Goal: Entertainment & Leisure: Browse casually

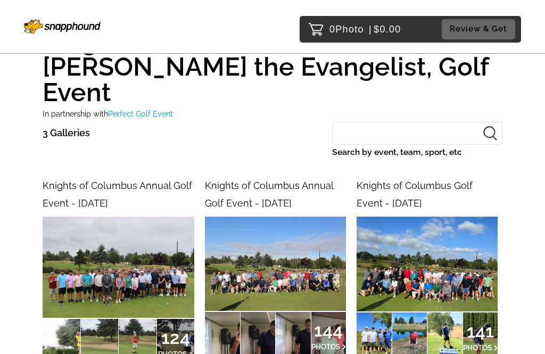
scroll to position [51, 0]
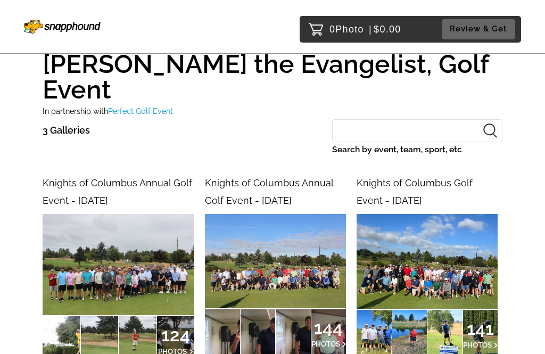
click at [153, 245] on img at bounding box center [119, 264] width 152 height 101
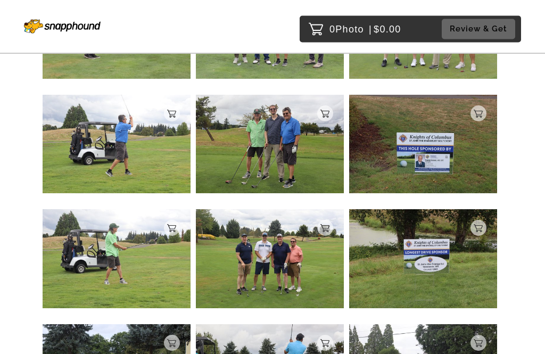
scroll to position [860, 0]
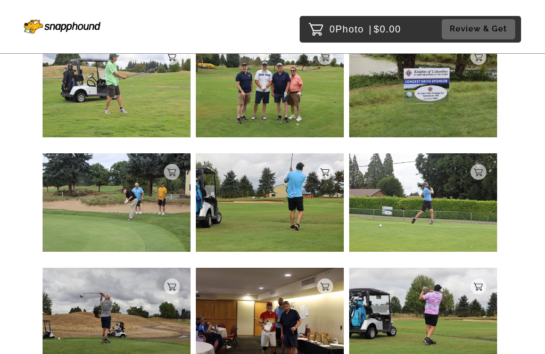
click at [171, 305] on img at bounding box center [117, 317] width 148 height 99
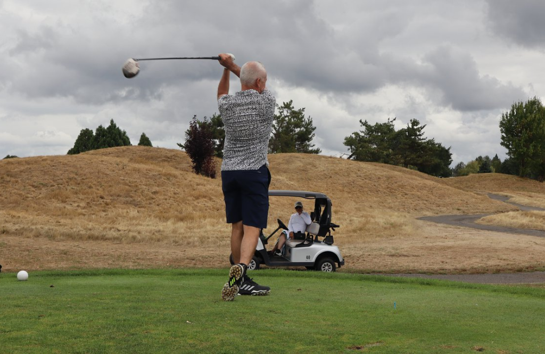
click at [259, 99] on div at bounding box center [273, 222] width 460 height 248
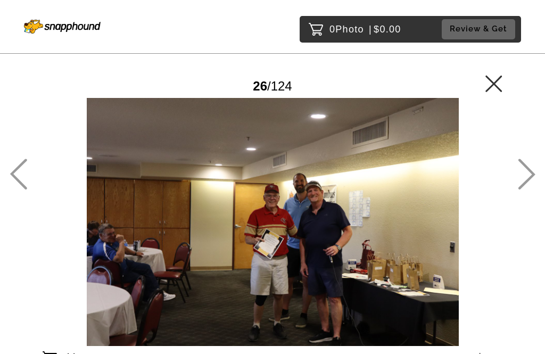
click at [526, 190] on icon at bounding box center [527, 174] width 18 height 31
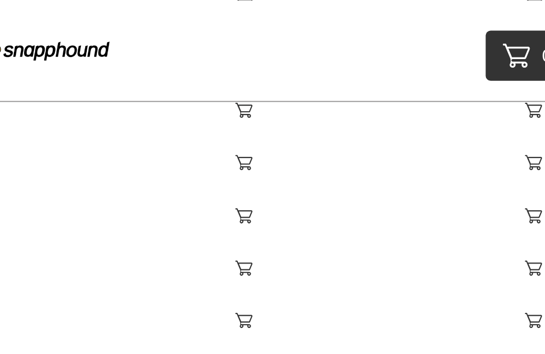
scroll to position [4378, 0]
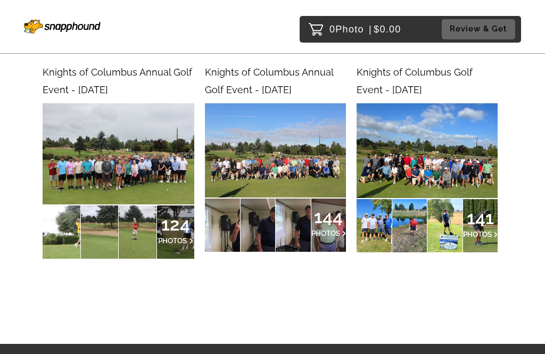
scroll to position [161, 0]
click at [317, 140] on img at bounding box center [275, 151] width 141 height 94
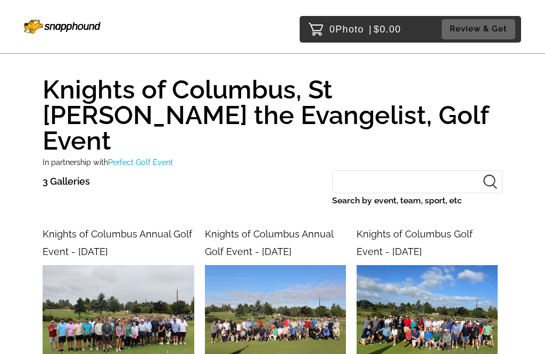
click at [150, 285] on img at bounding box center [119, 315] width 152 height 101
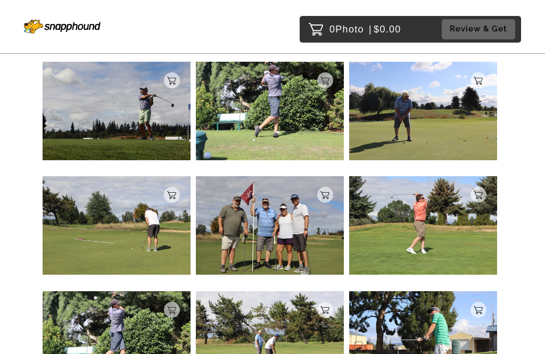
scroll to position [3841, 0]
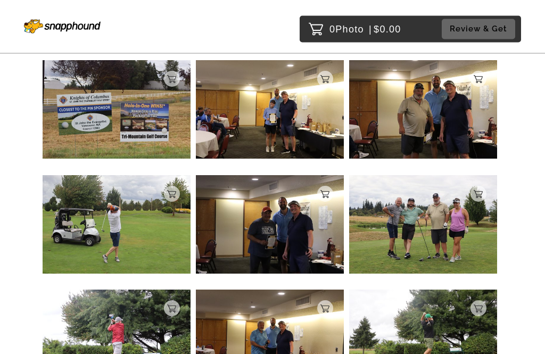
scroll to position [1183, 0]
click at [461, 207] on img at bounding box center [423, 224] width 148 height 99
